Goal: Task Accomplishment & Management: Use online tool/utility

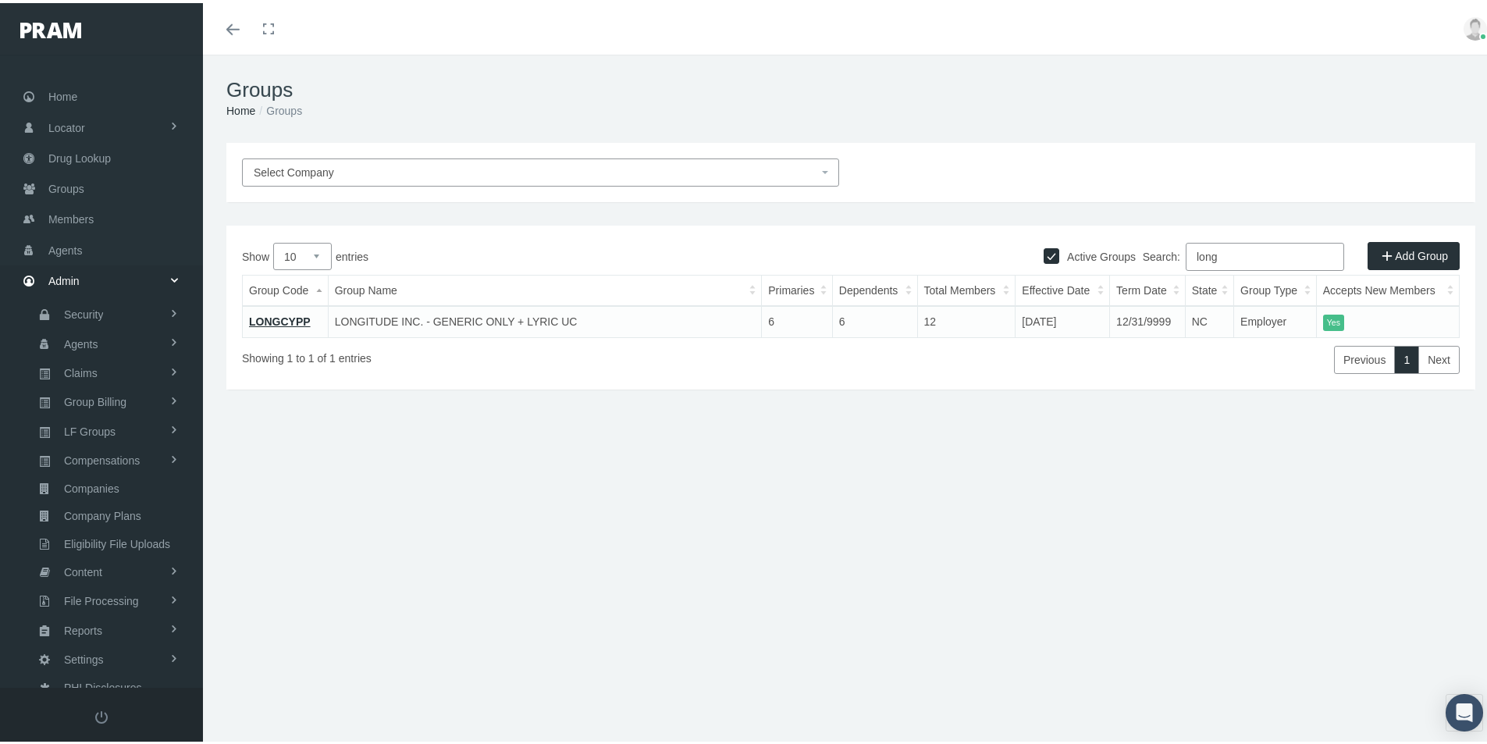
click at [671, 649] on div "Groups Home Groups Select Company Active Groups Add Group Show 10 6" at bounding box center [850, 406] width 1295 height 709
click at [77, 315] on span "Security" at bounding box center [84, 311] width 40 height 27
click at [74, 393] on span "User Lookup" at bounding box center [92, 398] width 62 height 27
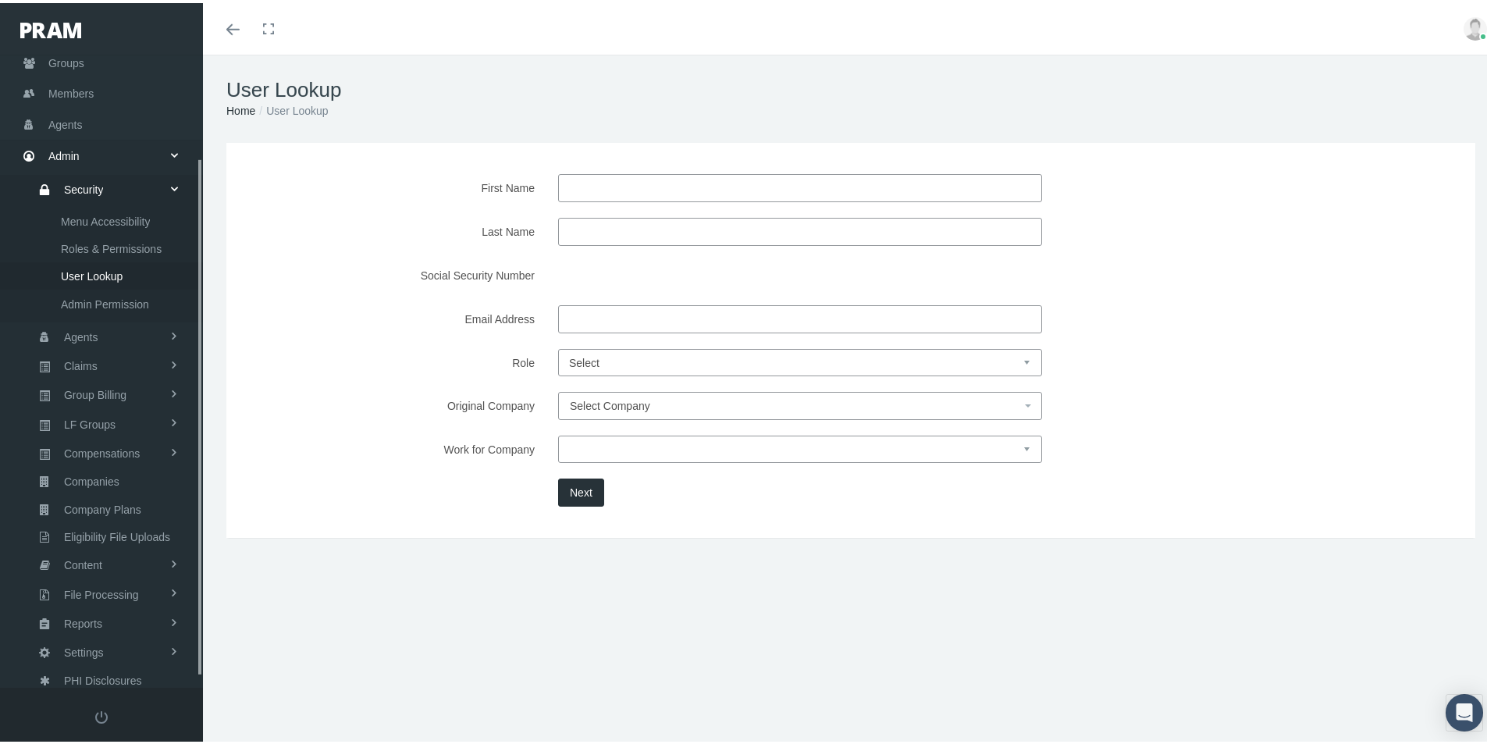
scroll to position [138, 0]
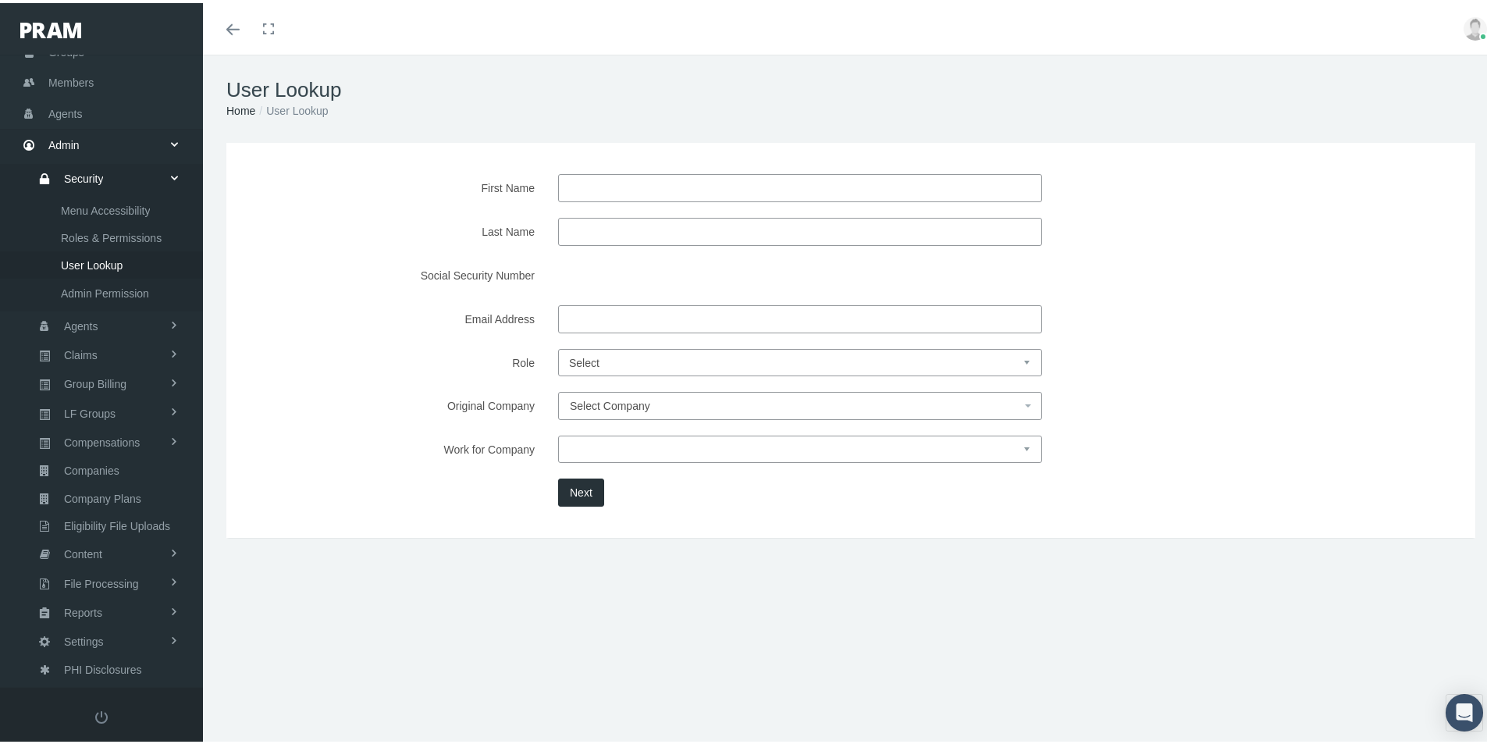
paste input "southerniron@yahoo.com"
type input "southerniron@yahoo.com"
click at [571, 485] on button "Next" at bounding box center [581, 489] width 46 height 28
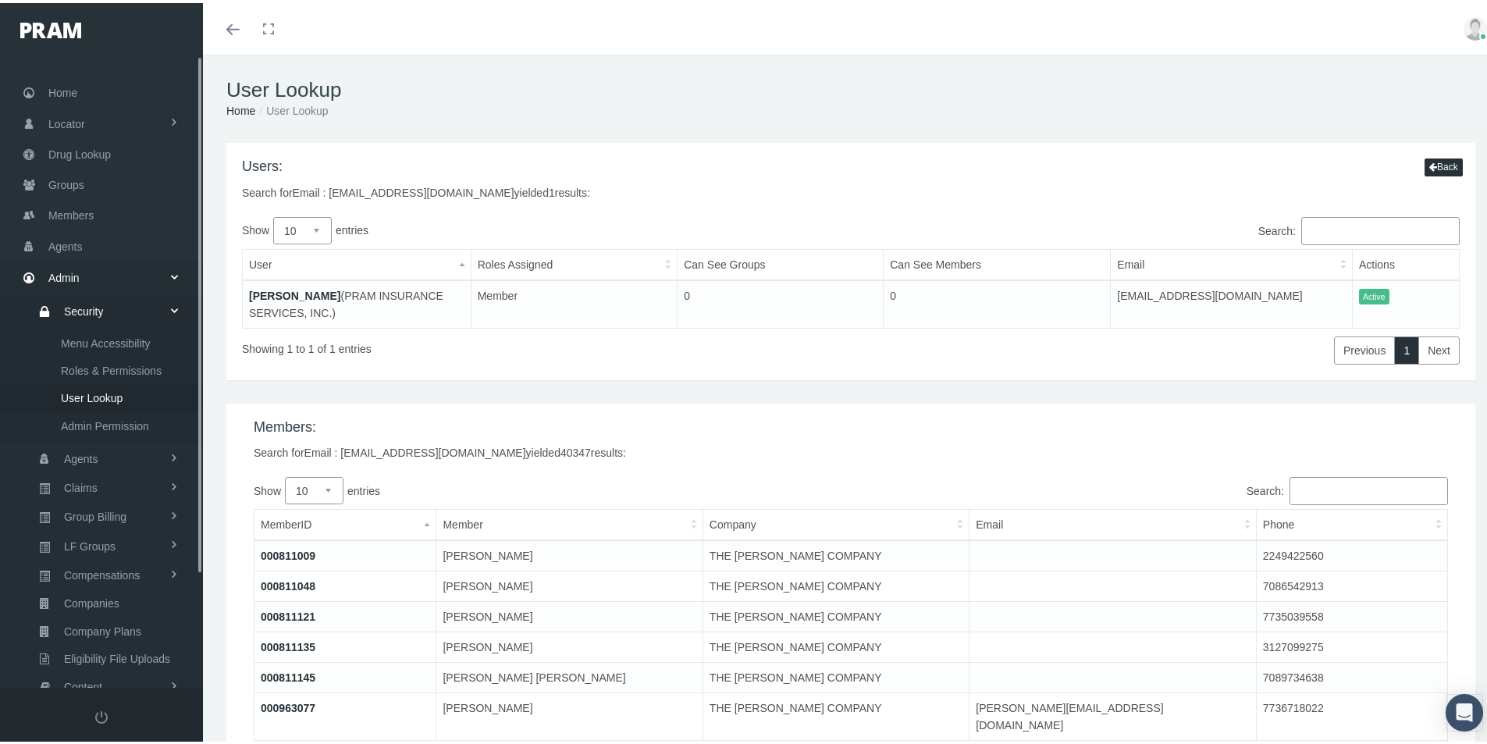
scroll to position [0, 0]
click at [59, 214] on span "Members" at bounding box center [70, 216] width 45 height 30
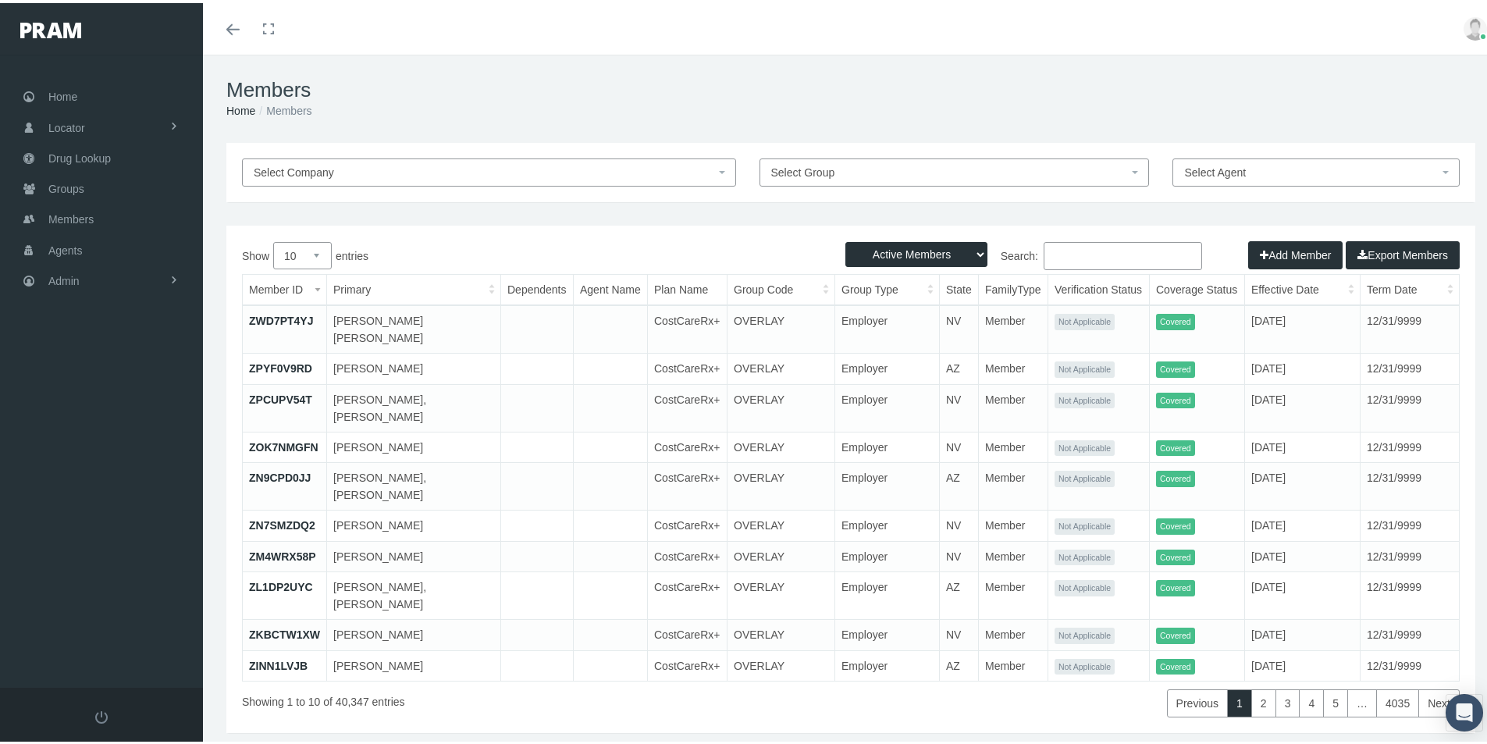
drag, startPoint x: 1061, startPoint y: 261, endPoint x: 1212, endPoint y: 308, distance: 158.0
click at [1062, 263] on input "Search:" at bounding box center [1122, 253] width 158 height 28
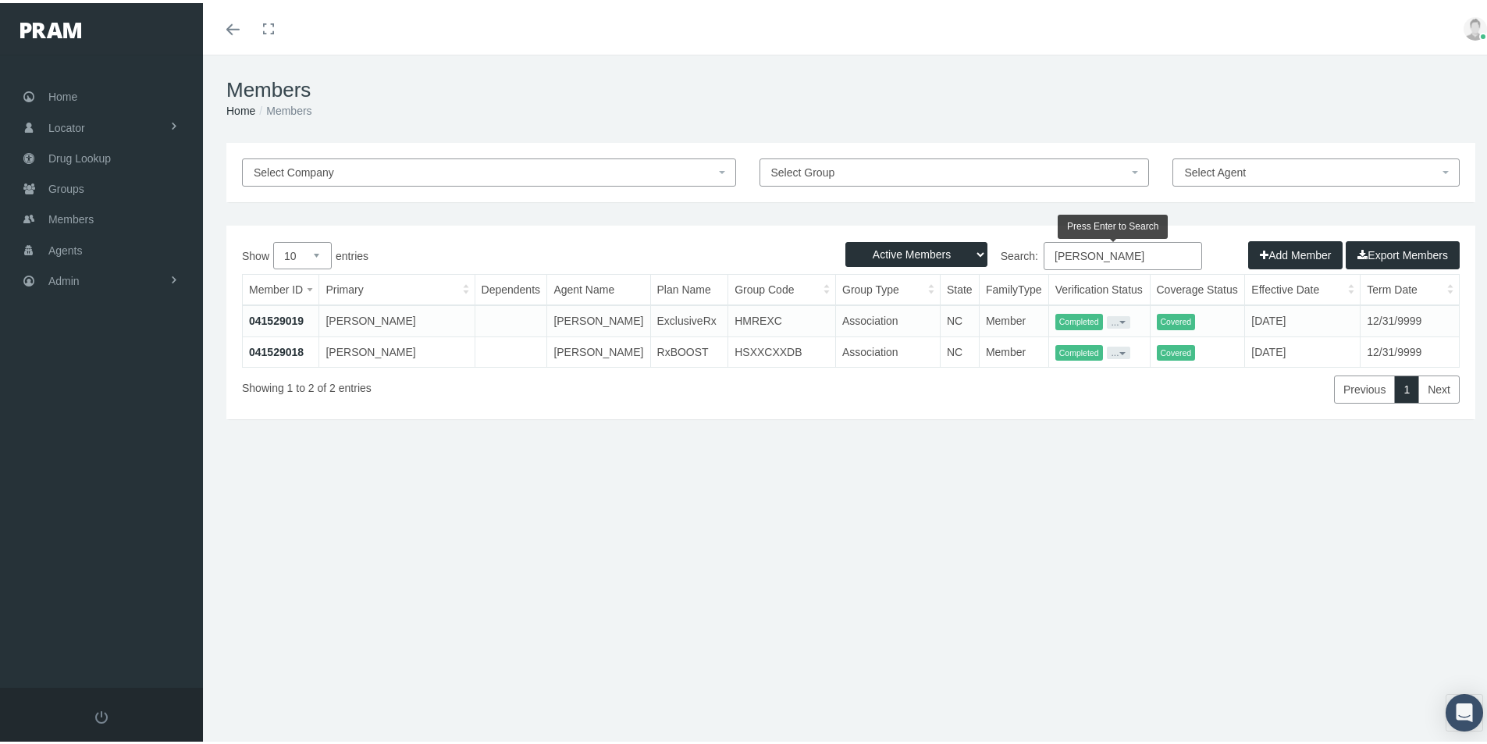
type input "[PERSON_NAME]"
drag, startPoint x: 924, startPoint y: 574, endPoint x: 809, endPoint y: 546, distance: 117.9
click at [924, 573] on div "Members Home Members Select Company Select Group Select Agent Loading... Active…" at bounding box center [850, 406] width 1295 height 709
click at [273, 355] on link "041529018" at bounding box center [276, 349] width 55 height 12
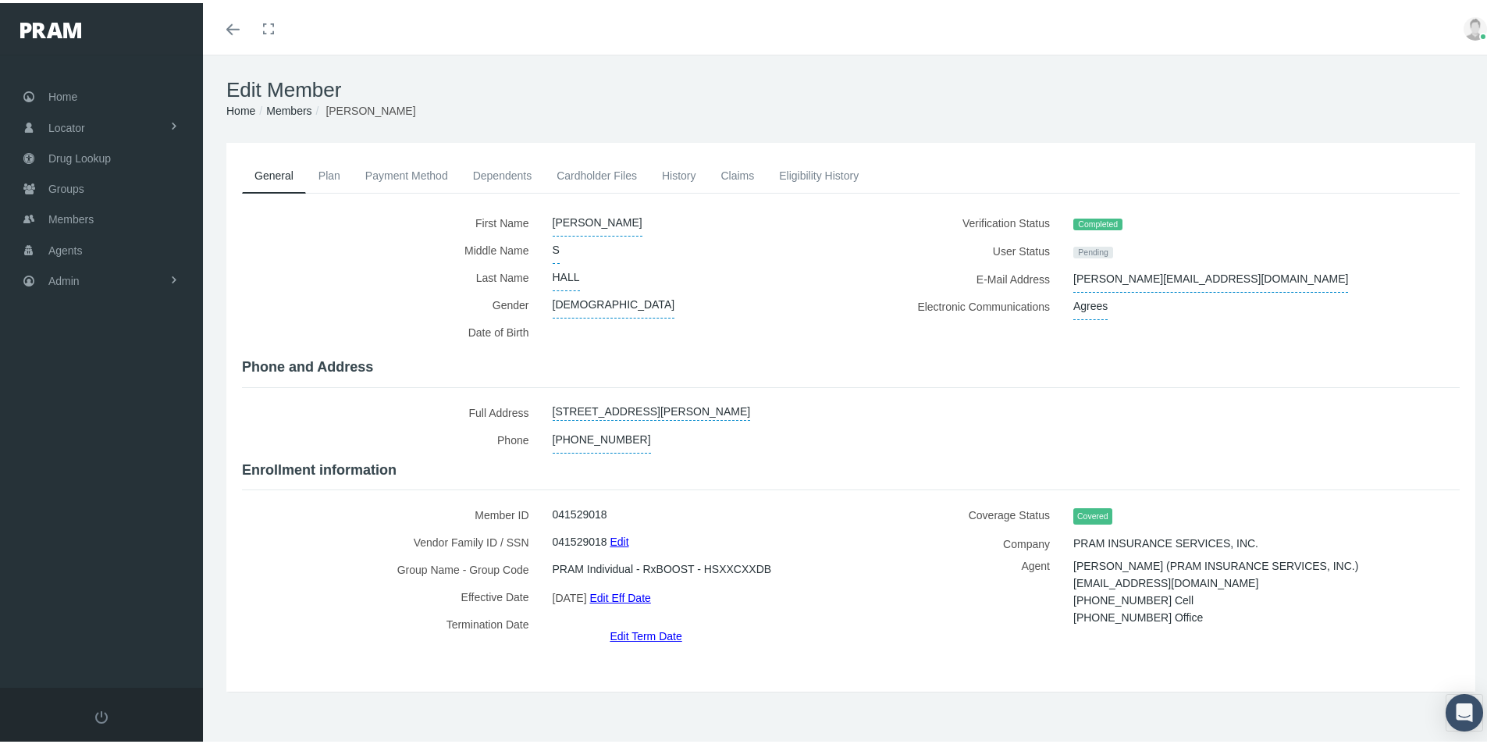
click at [285, 105] on link "Members" at bounding box center [288, 107] width 45 height 12
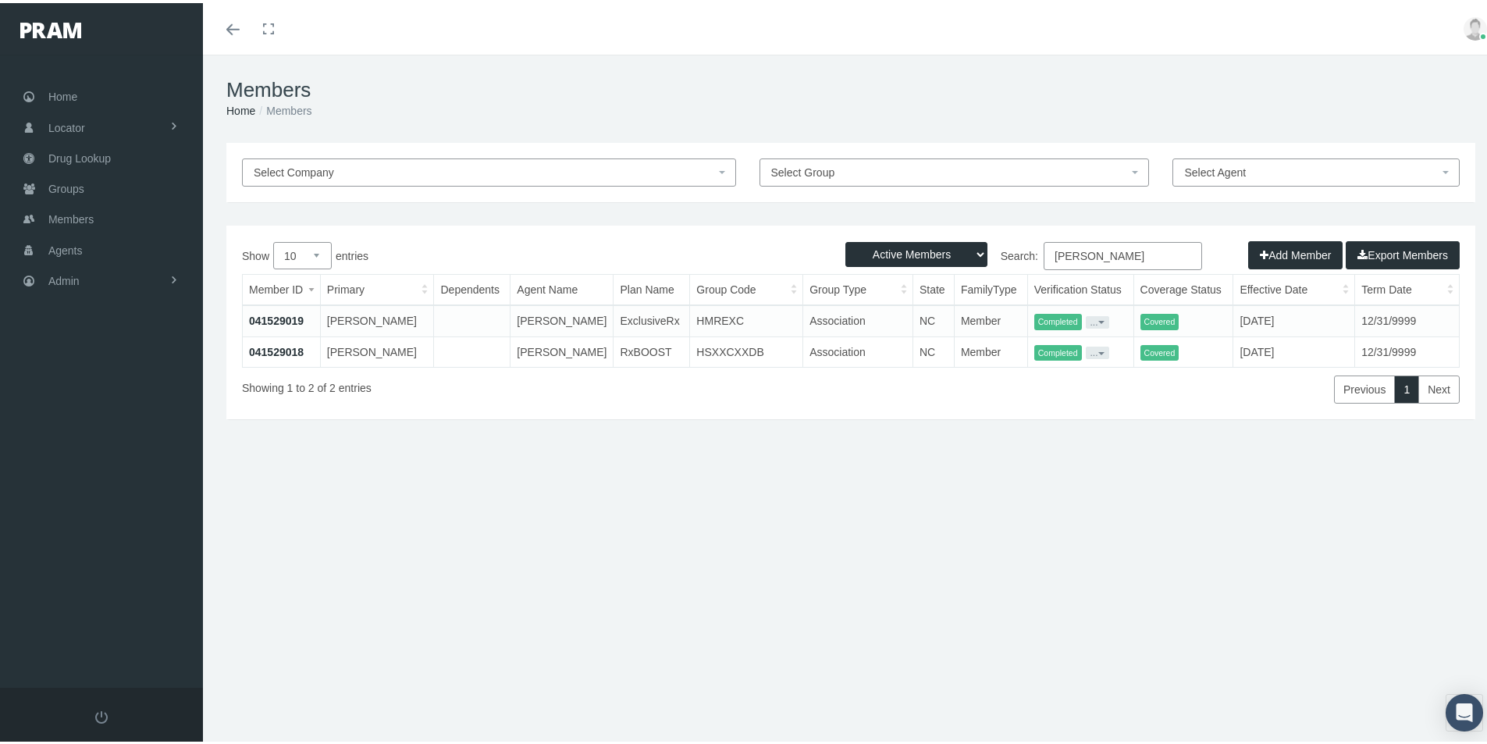
click at [282, 350] on link "041529018" at bounding box center [276, 349] width 55 height 12
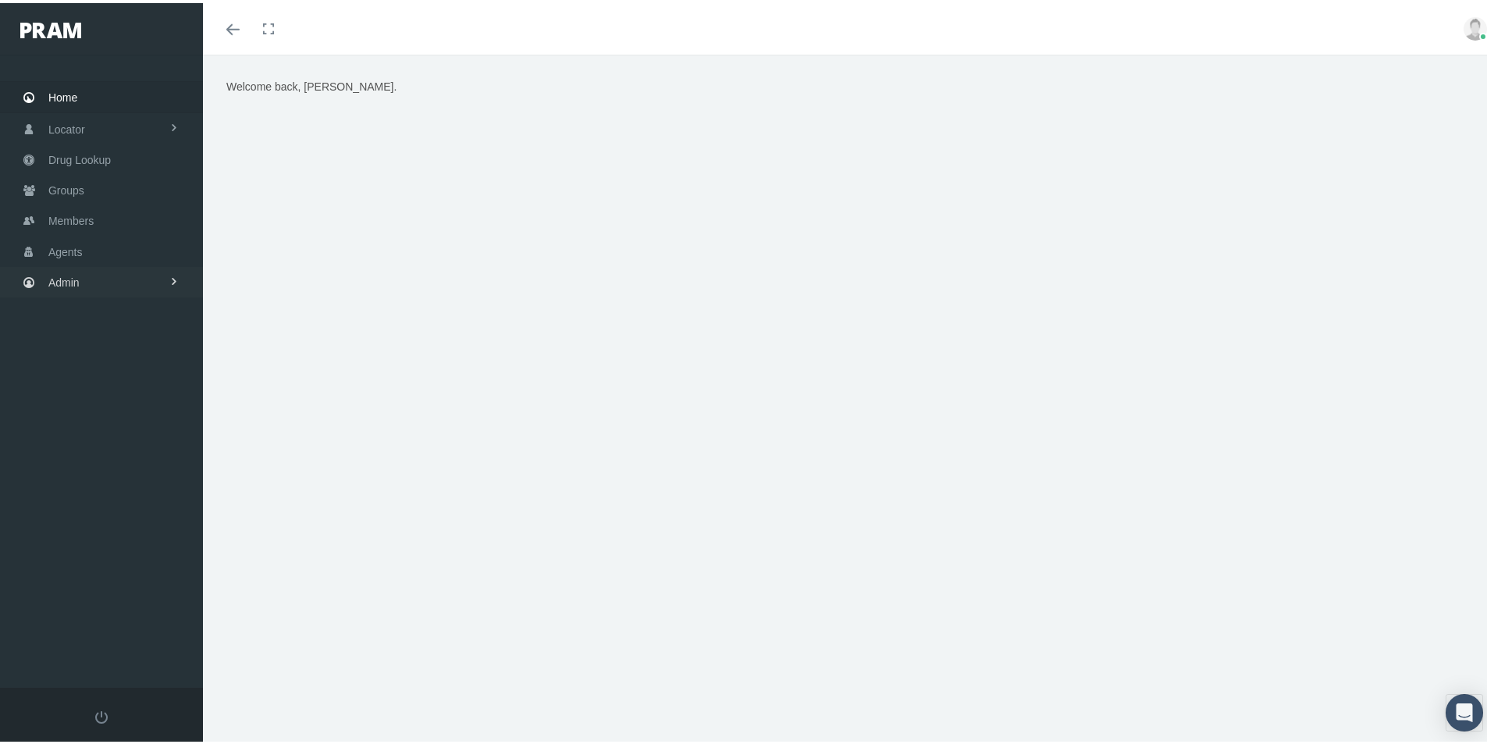
click at [69, 281] on span "Admin" at bounding box center [63, 280] width 31 height 30
click at [83, 337] on span "Agents" at bounding box center [81, 342] width 34 height 27
click at [79, 312] on span "Security" at bounding box center [84, 313] width 40 height 27
click at [93, 401] on span "User Lookup" at bounding box center [92, 399] width 62 height 27
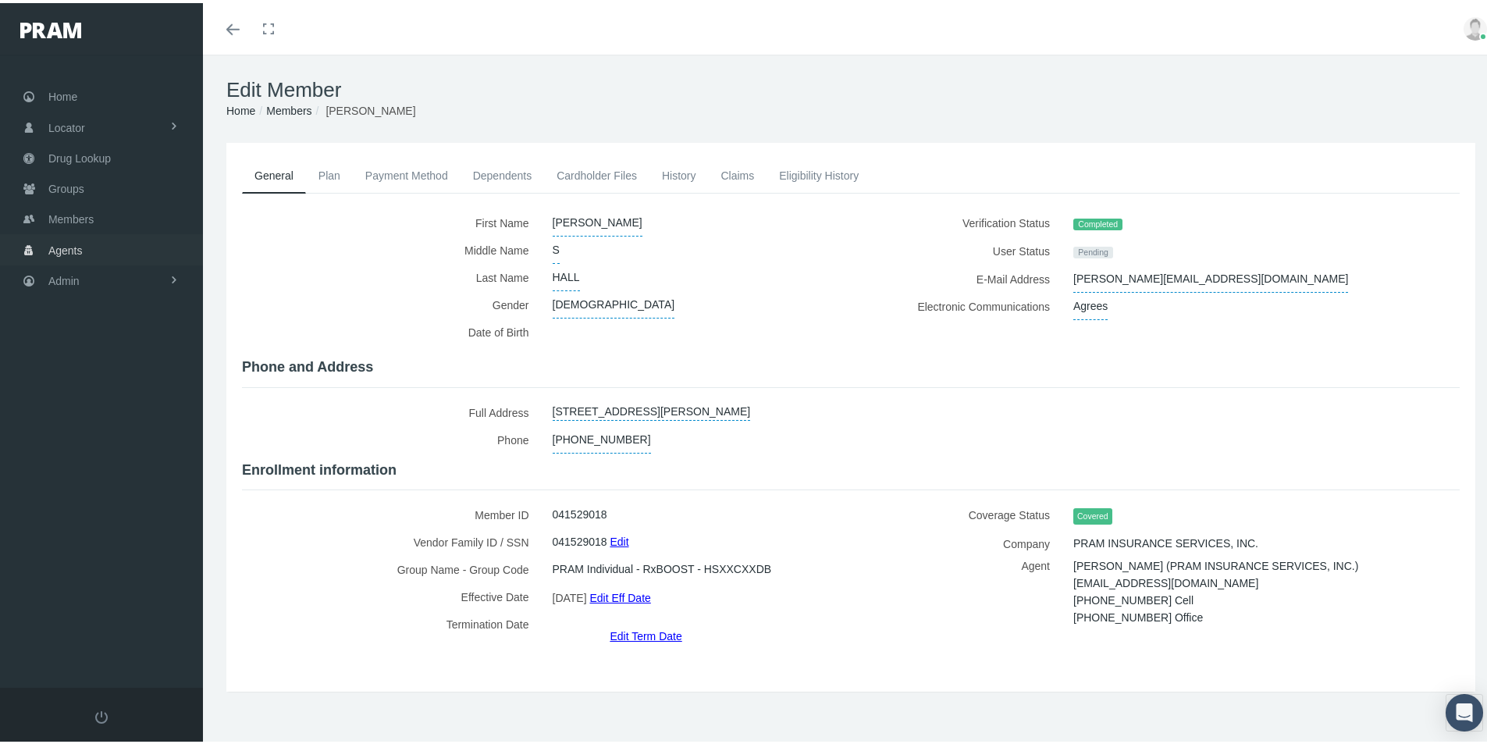
click at [64, 251] on span "Agents" at bounding box center [65, 248] width 34 height 30
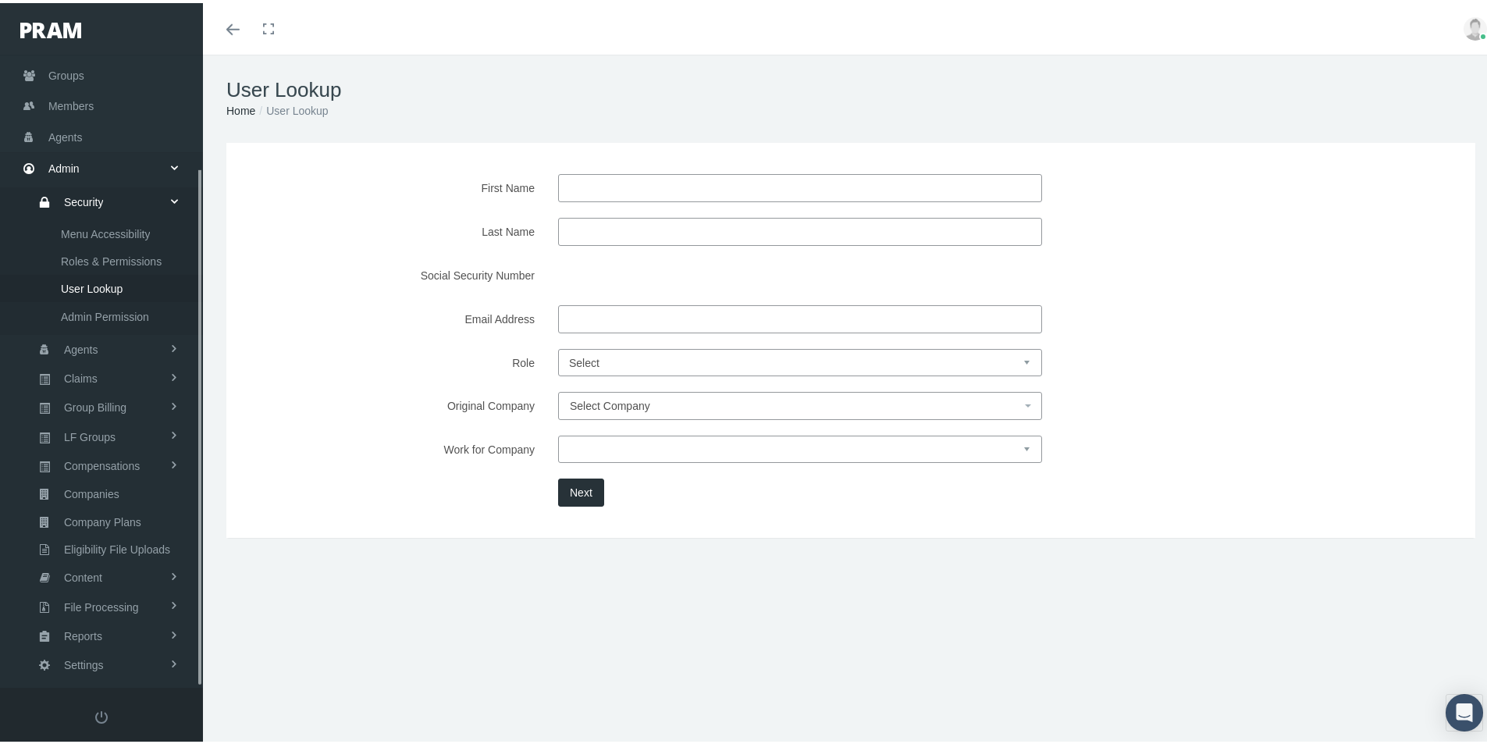
scroll to position [138, 0]
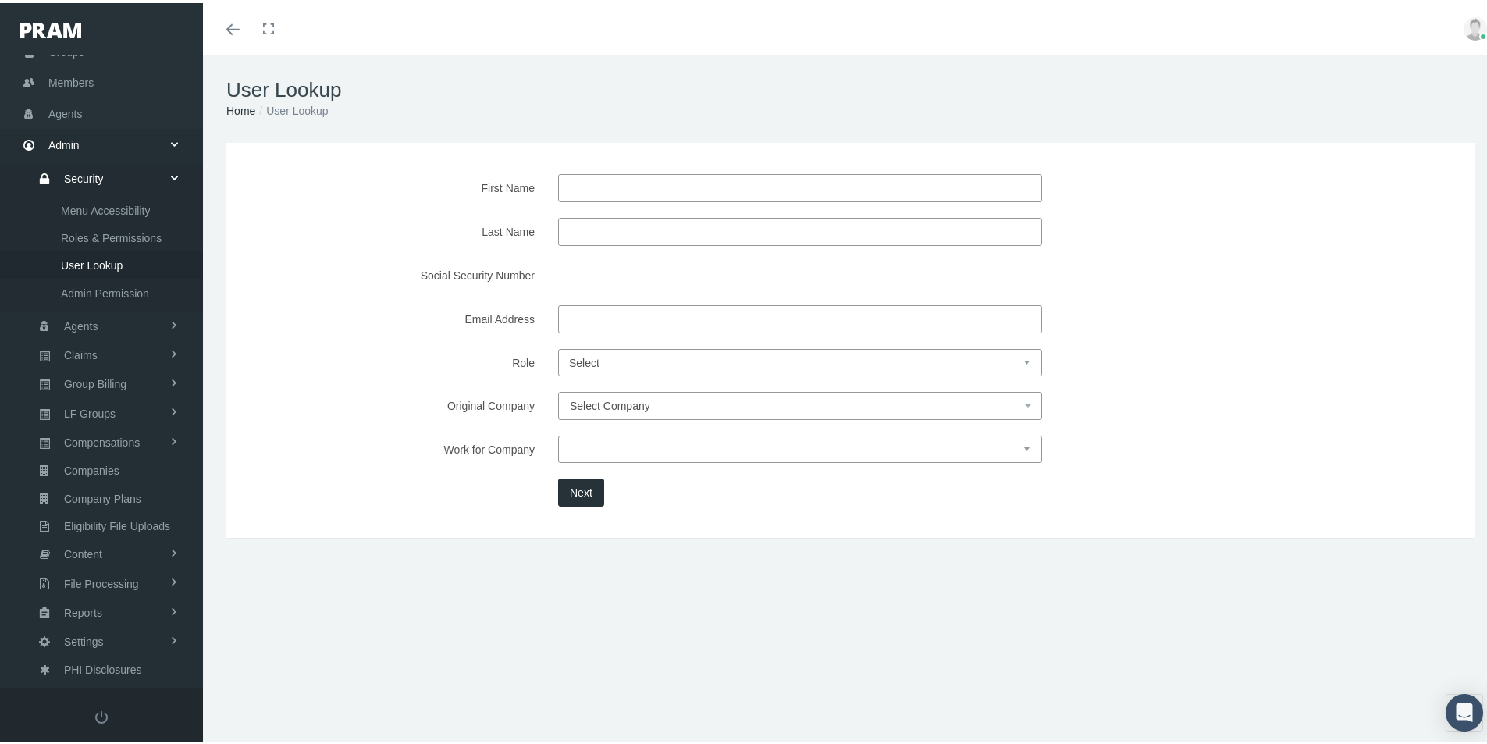
click at [563, 220] on input "Last Name" at bounding box center [800, 229] width 484 height 28
type input "wilson"
click at [574, 491] on button "Next" at bounding box center [581, 489] width 46 height 28
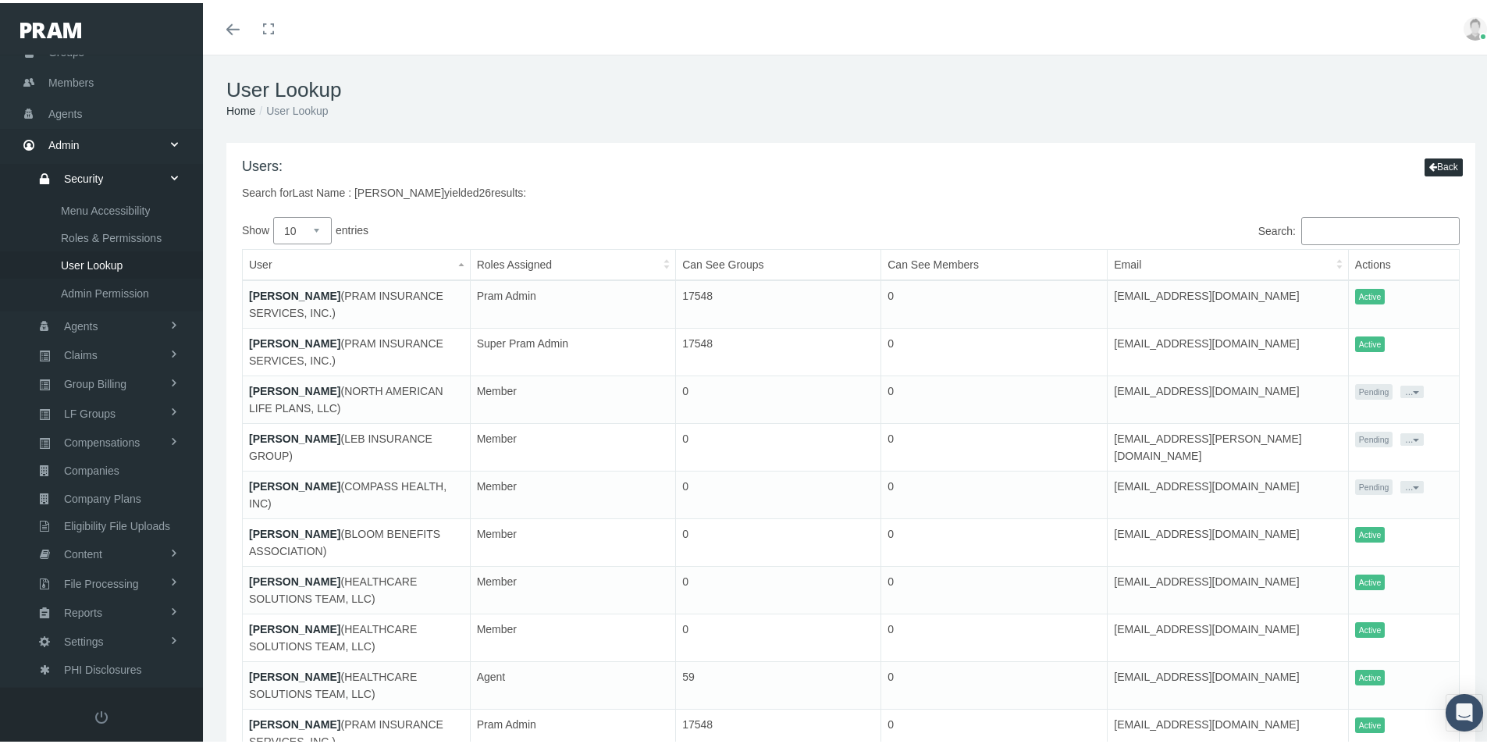
click at [283, 286] on link "[PERSON_NAME]" at bounding box center [294, 292] width 91 height 12
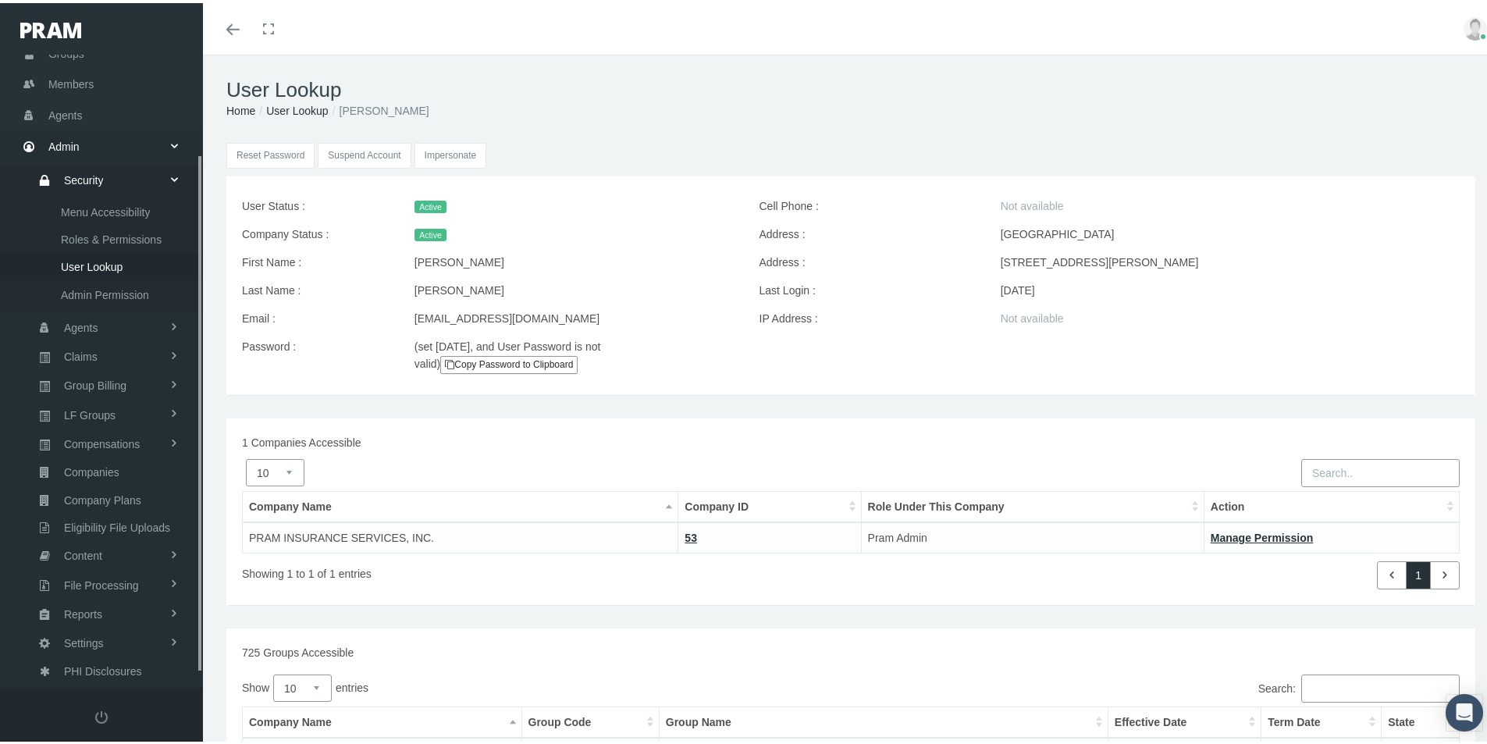
scroll to position [138, 0]
click at [450, 155] on input "Impersonate" at bounding box center [450, 153] width 73 height 26
